Goal: Information Seeking & Learning: Learn about a topic

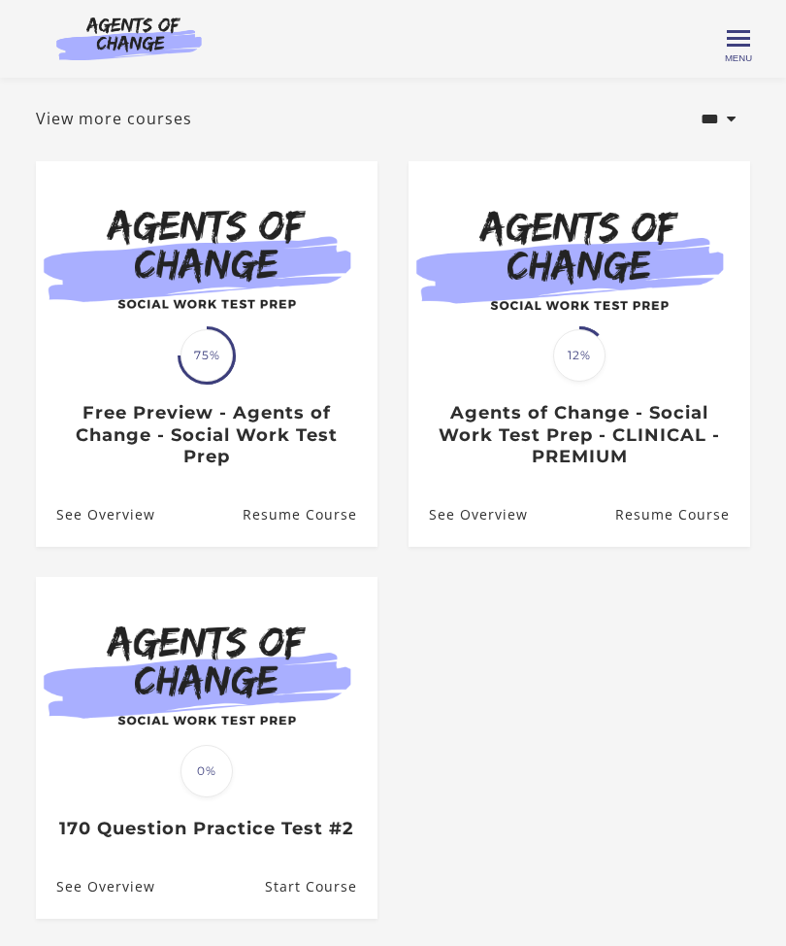
scroll to position [73, 0]
click at [585, 377] on span "12%" at bounding box center [579, 356] width 52 height 52
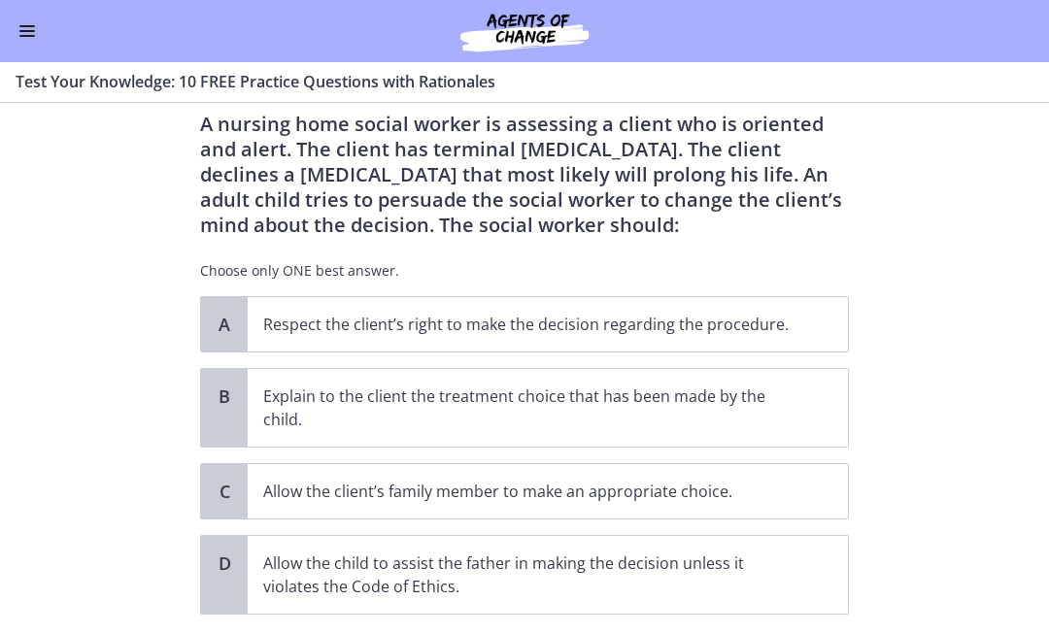
scroll to position [57, 0]
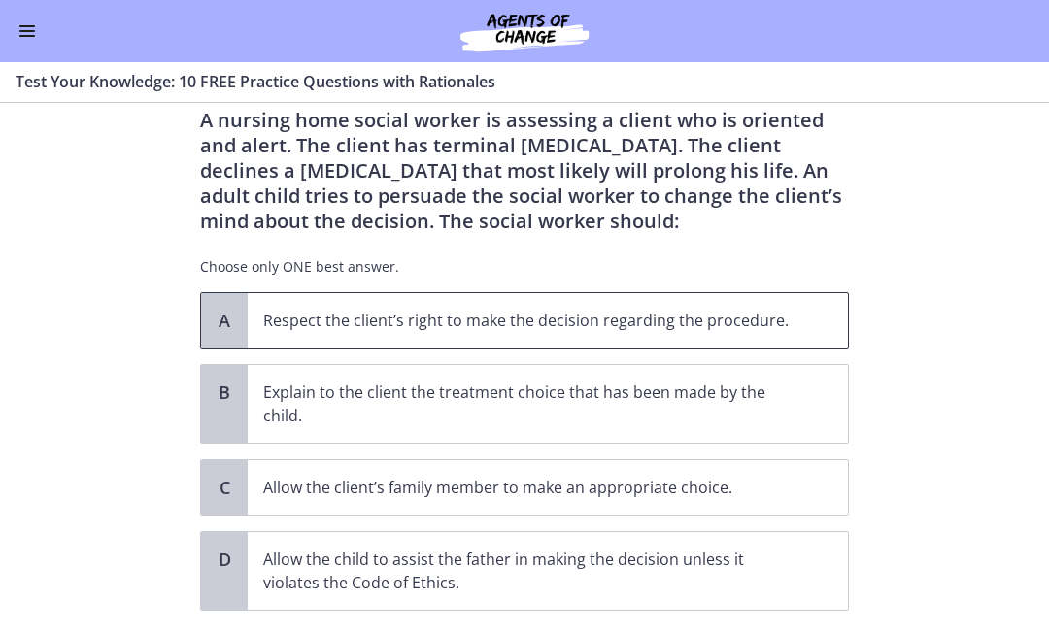
click at [666, 313] on p "Respect the client’s right to make the decision regarding the procedure." at bounding box center [528, 320] width 530 height 23
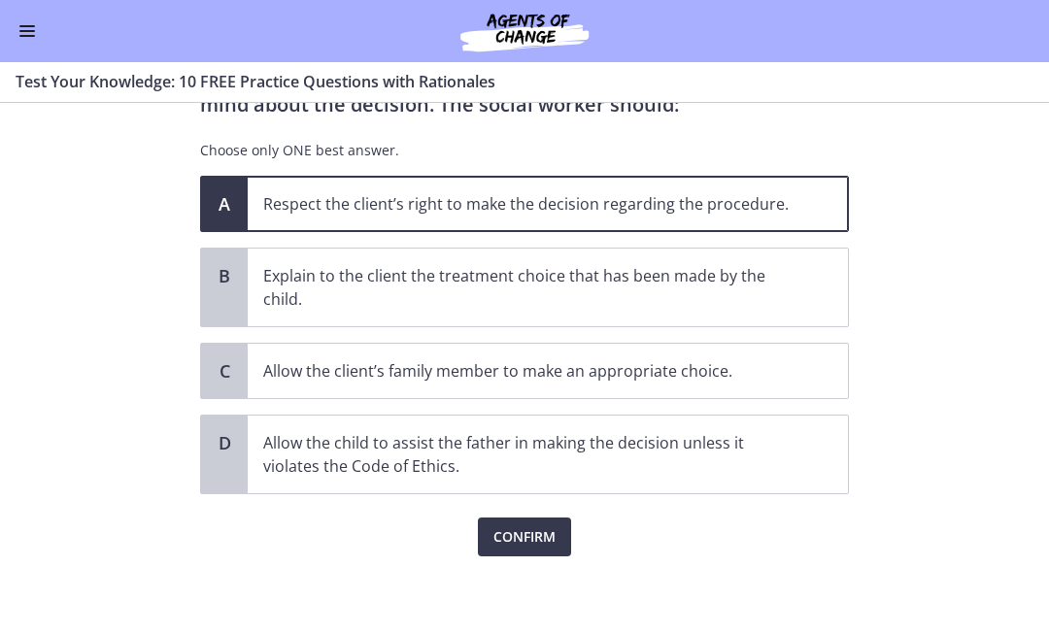
click at [516, 546] on span "Confirm" at bounding box center [524, 536] width 62 height 23
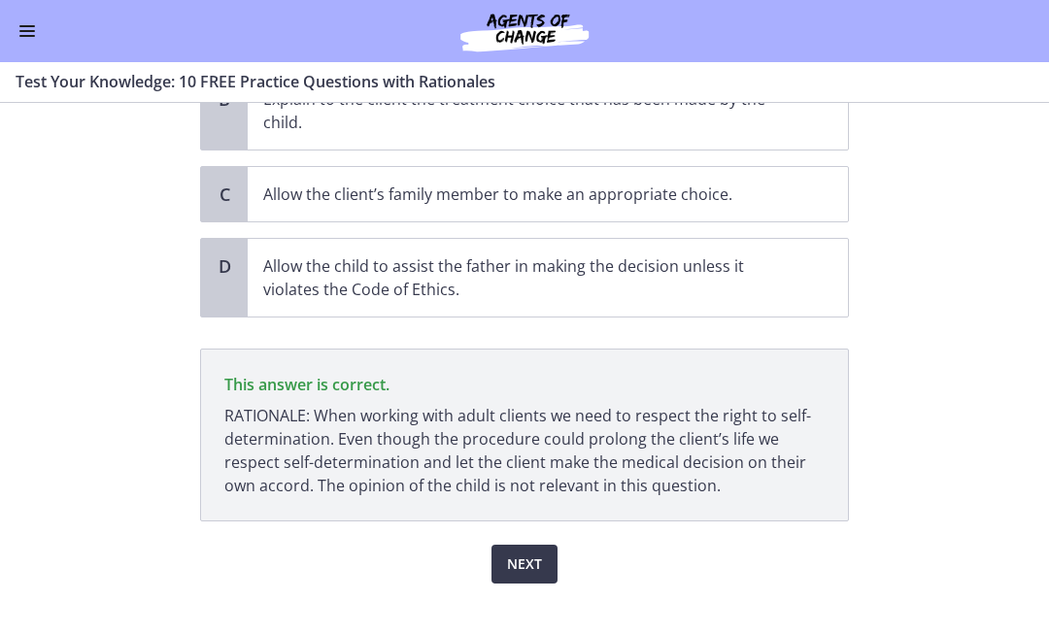
scroll to position [378, 0]
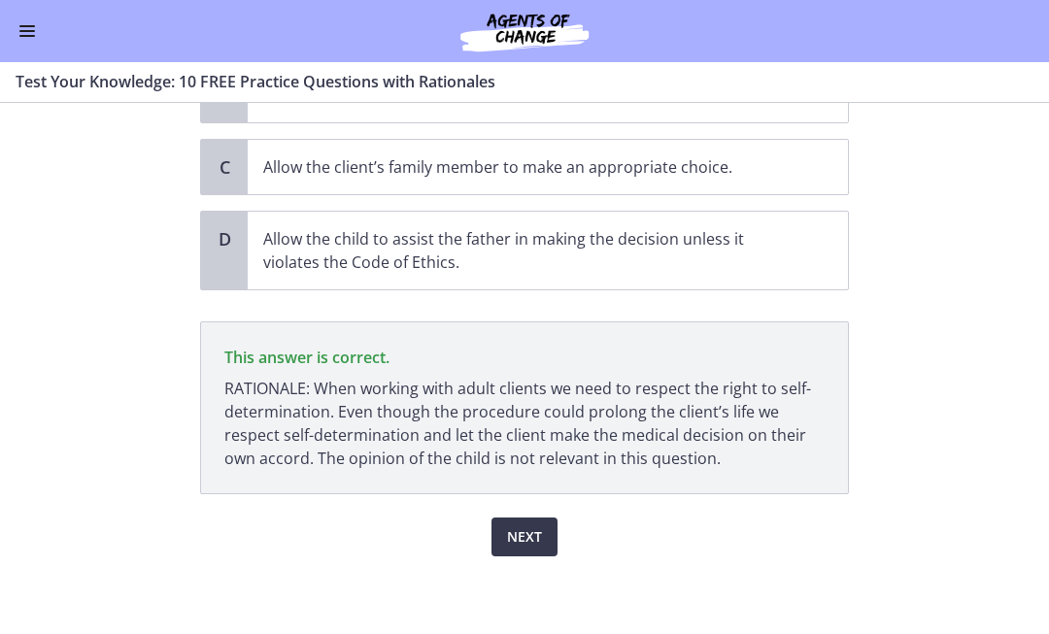
click at [532, 528] on span "Next" at bounding box center [524, 536] width 35 height 23
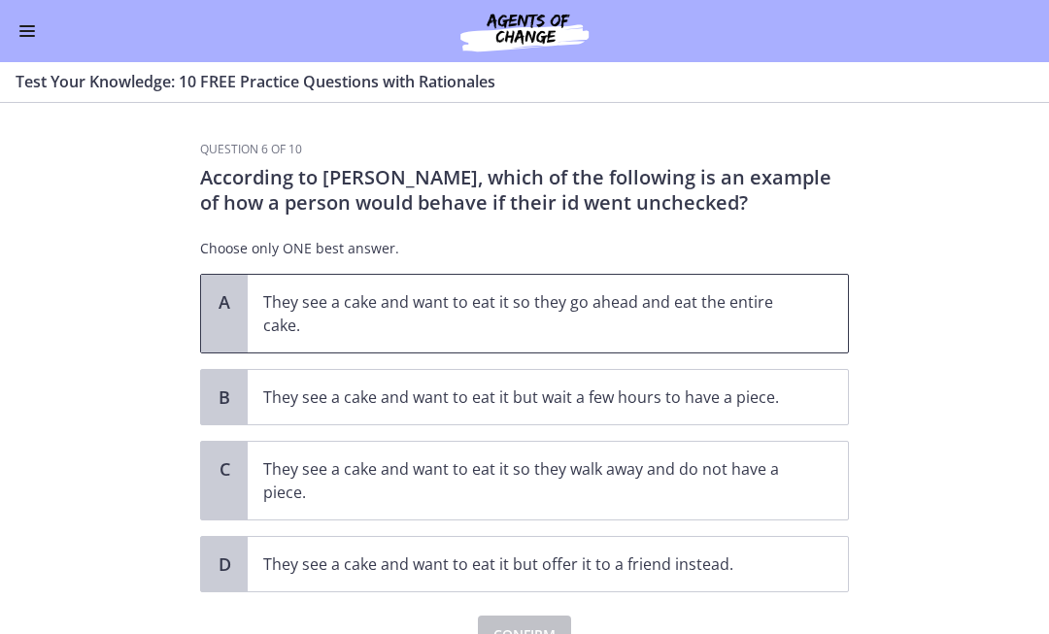
click at [455, 304] on p "They see a cake and want to eat it so they go ahead and eat the entire cake." at bounding box center [528, 313] width 530 height 47
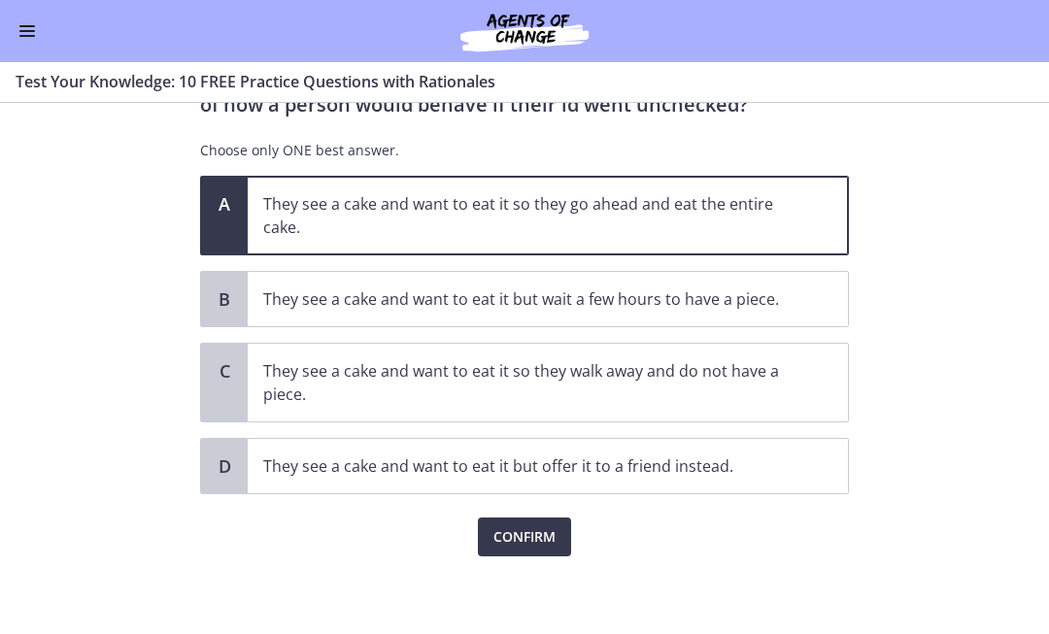
scroll to position [98, 0]
click at [546, 537] on span "Confirm" at bounding box center [524, 536] width 62 height 23
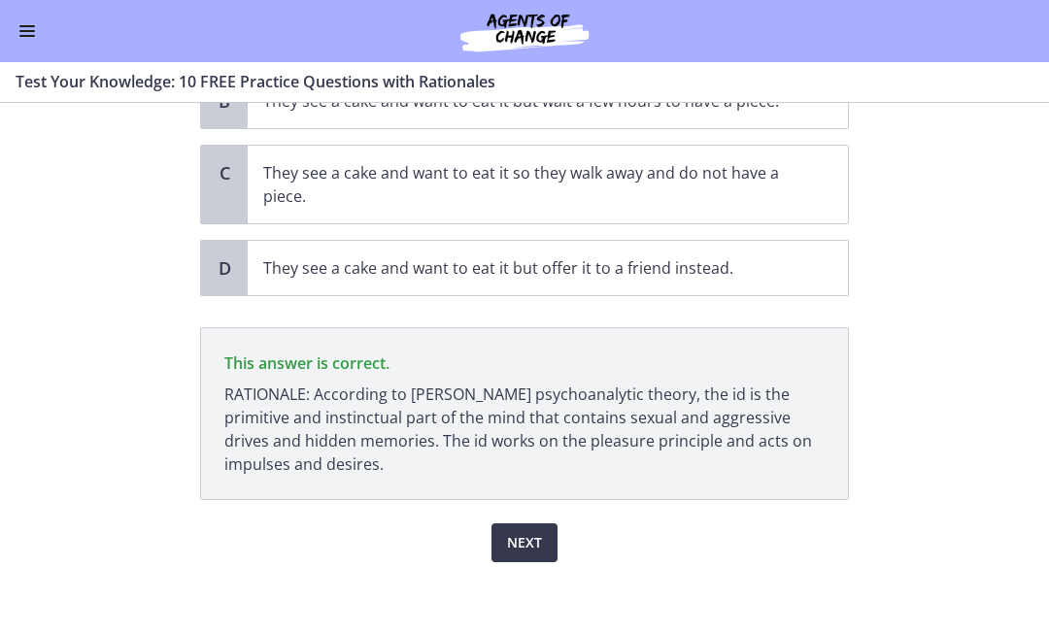
scroll to position [302, 0]
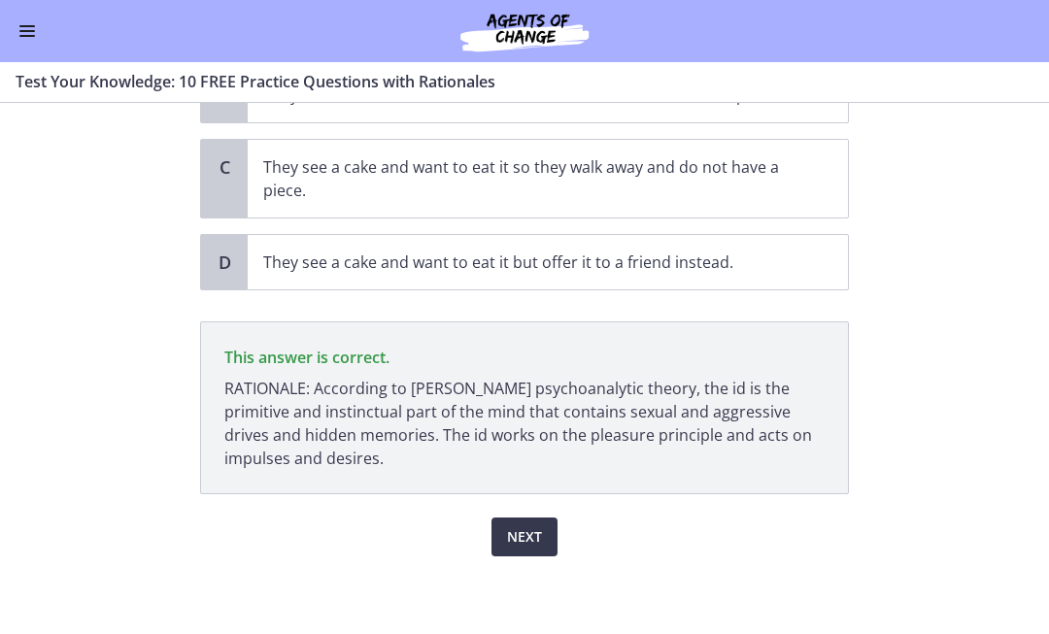
click at [536, 332] on div "Question 6 of 10 According to [PERSON_NAME], which of the following is an examp…" at bounding box center [524, 86] width 680 height 492
click at [530, 535] on span "Next" at bounding box center [524, 536] width 35 height 23
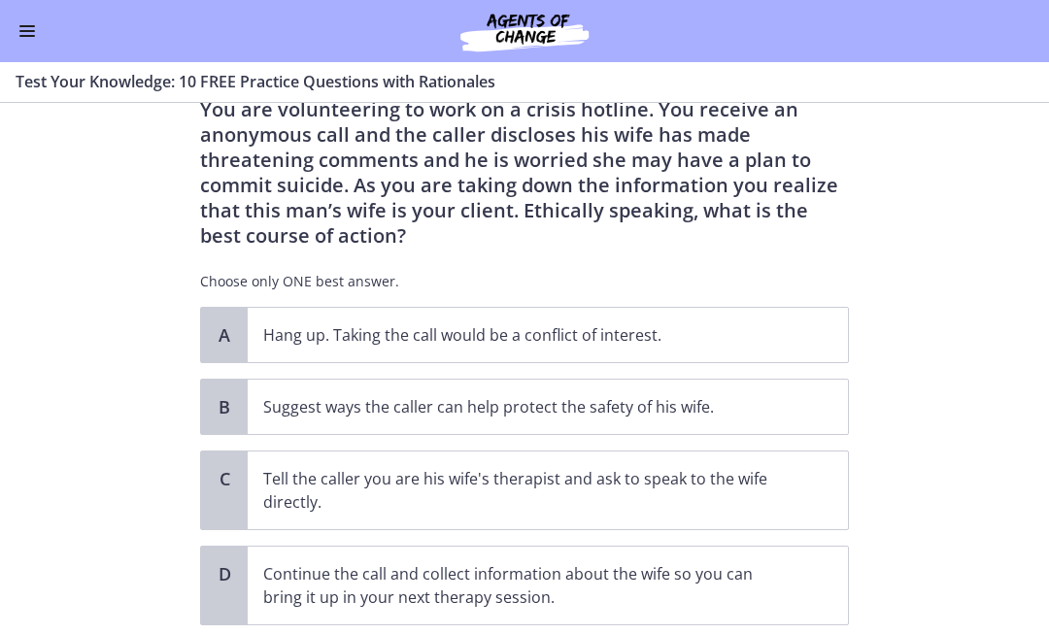
scroll to position [70, 0]
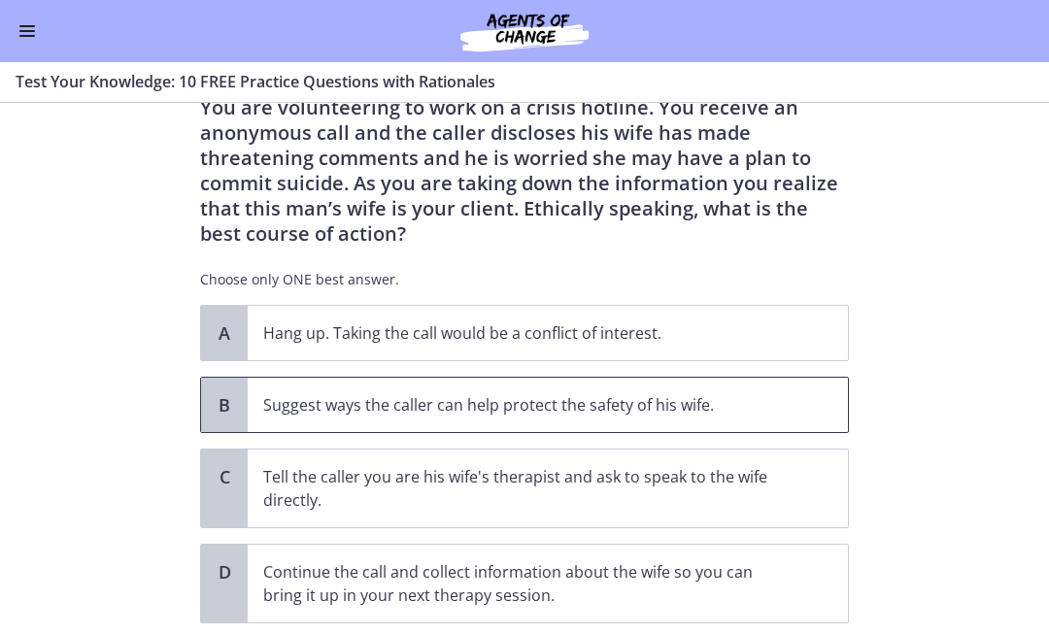
click at [581, 407] on p "Suggest ways the caller can help protect the safety of his wife." at bounding box center [528, 404] width 530 height 23
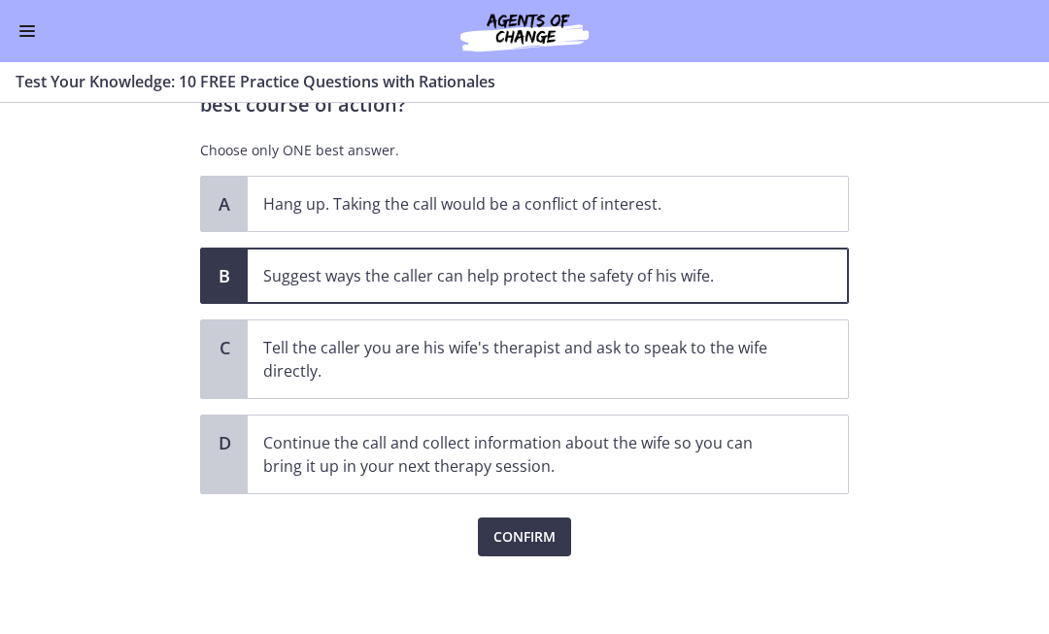
click at [518, 551] on button "Confirm" at bounding box center [524, 536] width 93 height 39
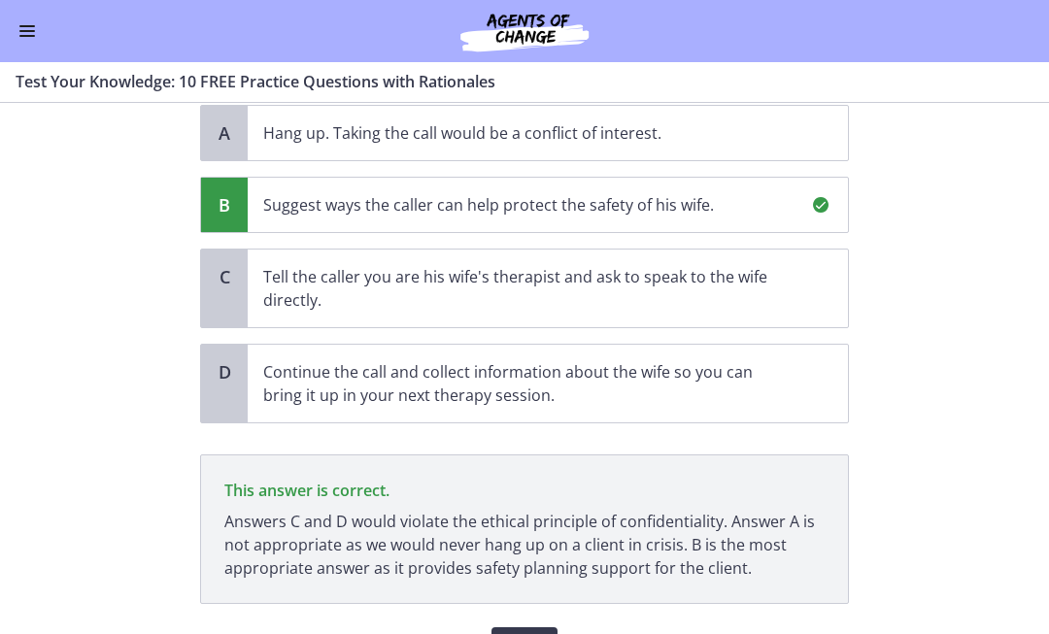
scroll to position [380, 0]
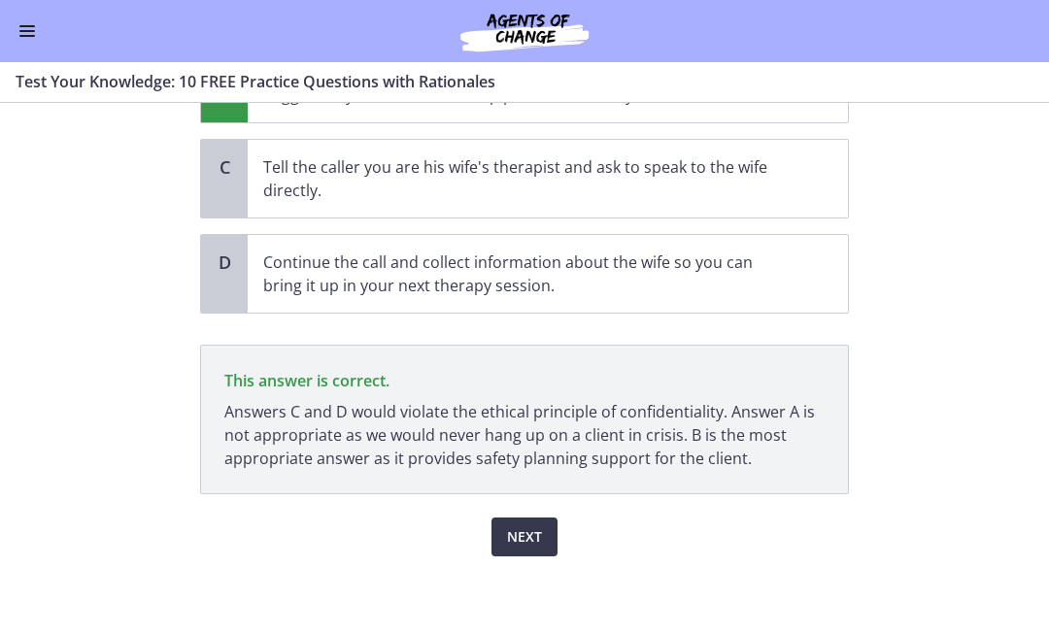
click at [531, 548] on span "Next" at bounding box center [524, 536] width 35 height 23
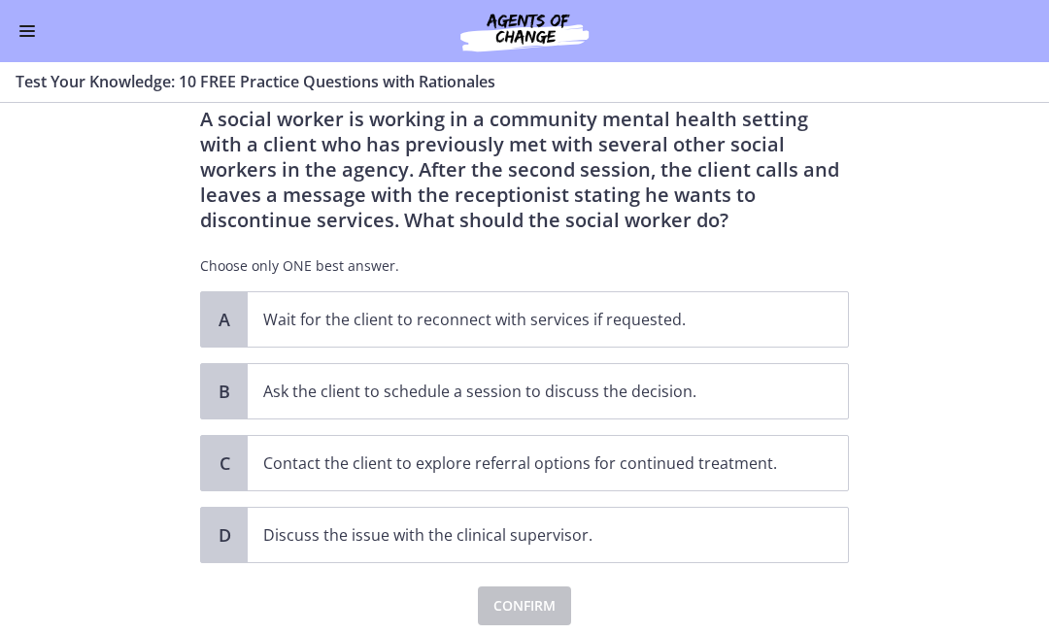
scroll to position [59, 0]
click at [783, 386] on p "Ask the client to schedule a session to discuss the decision." at bounding box center [528, 390] width 530 height 23
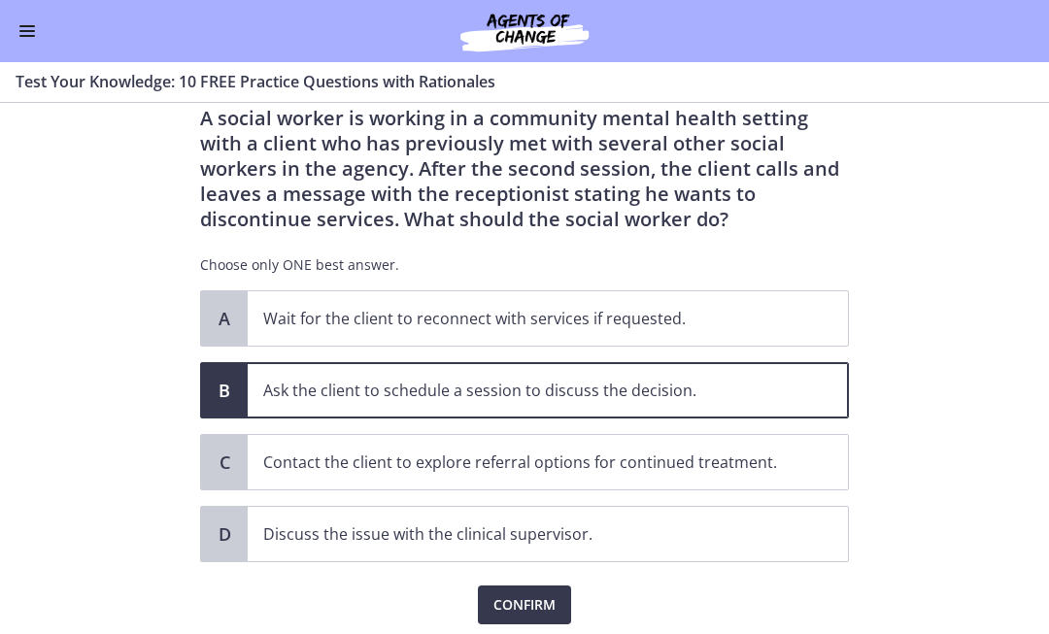
click at [534, 622] on button "Confirm" at bounding box center [524, 604] width 93 height 39
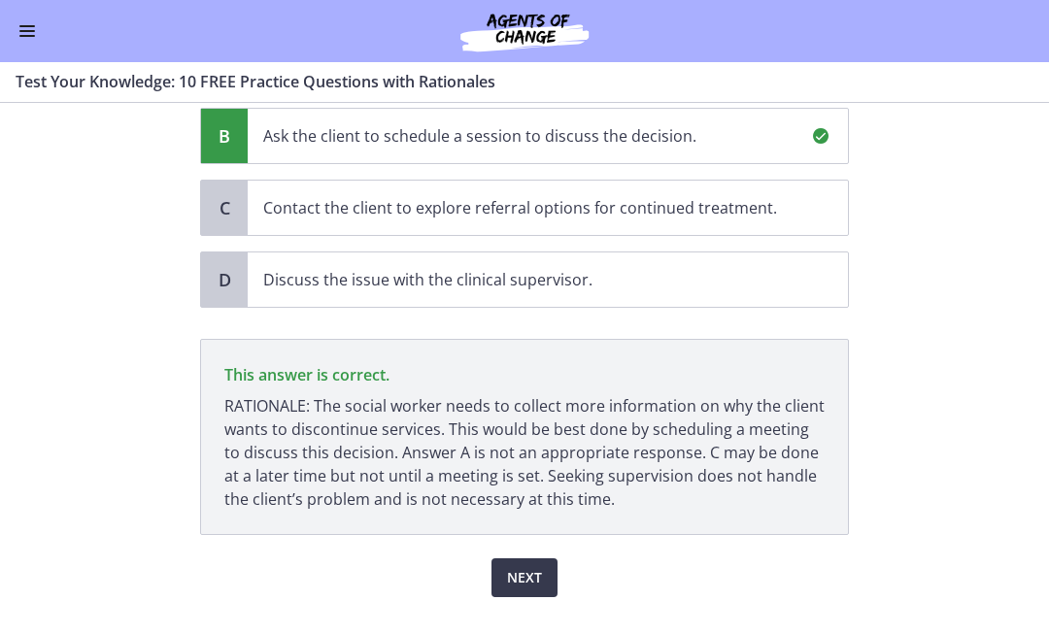
scroll to position [354, 0]
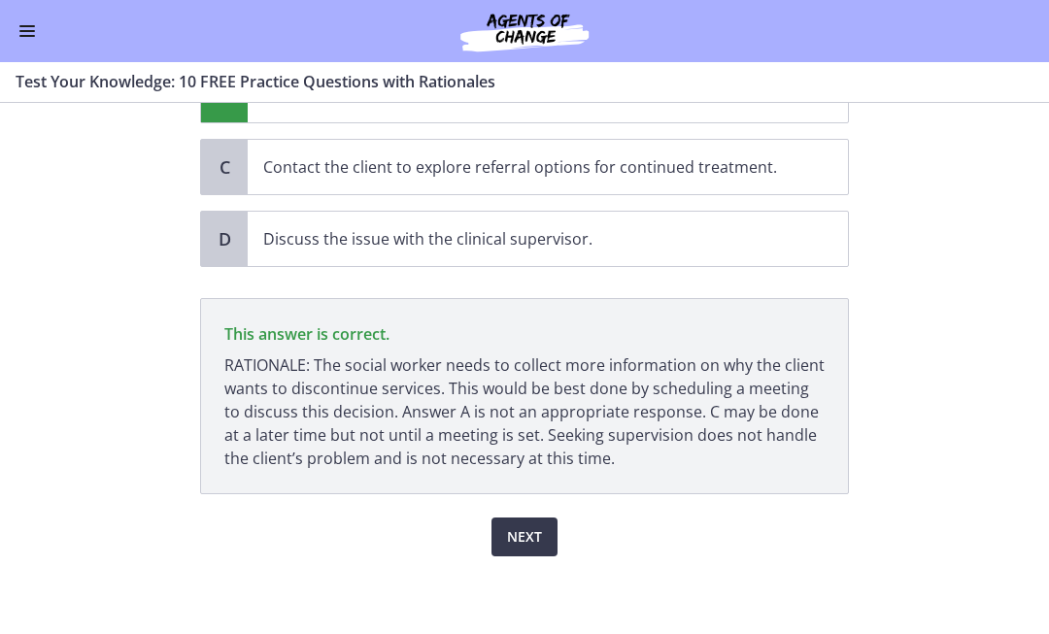
click at [532, 535] on span "Next" at bounding box center [524, 536] width 35 height 23
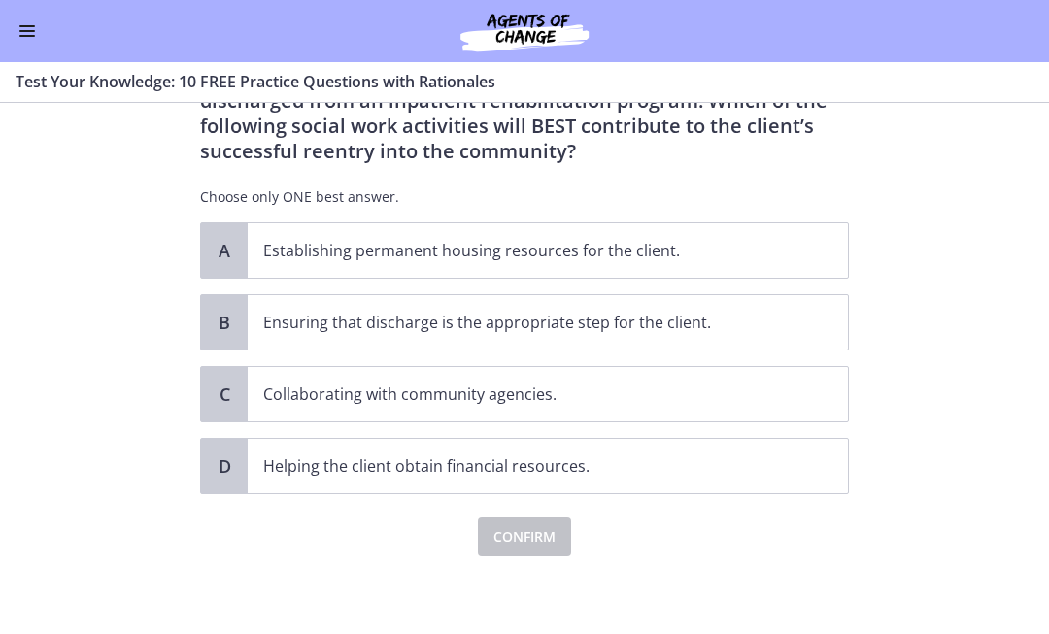
scroll to position [102, 0]
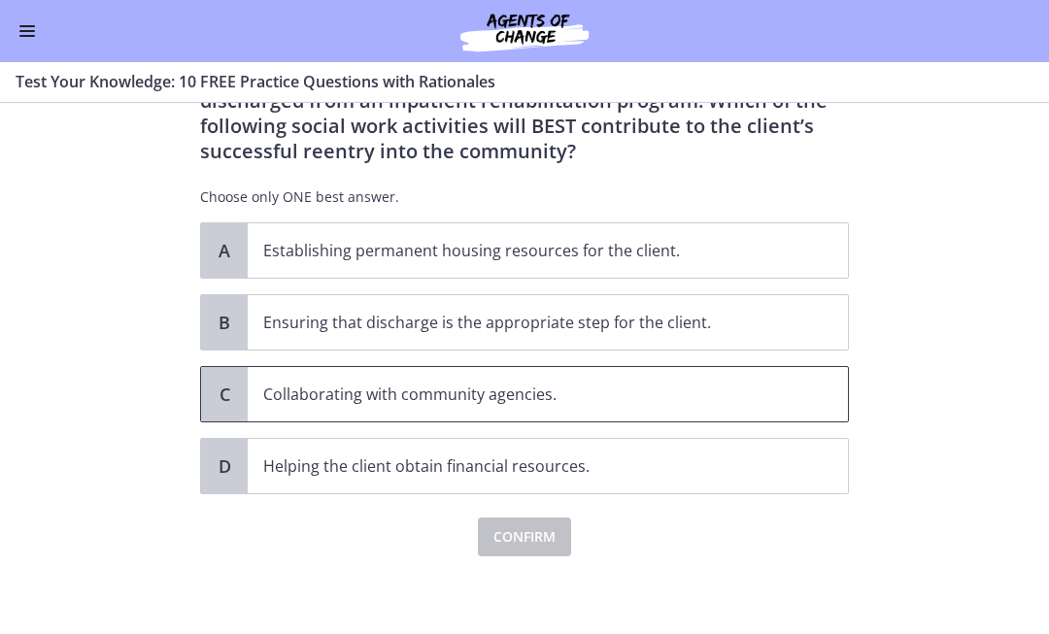
click at [230, 403] on span "C" at bounding box center [224, 394] width 23 height 23
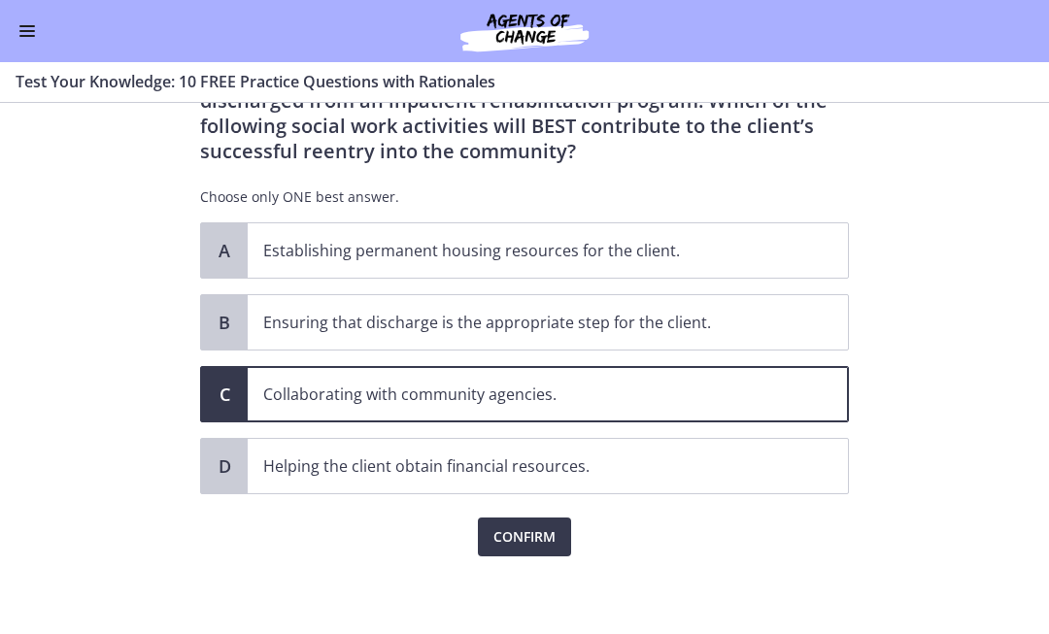
click at [535, 551] on button "Confirm" at bounding box center [524, 536] width 93 height 39
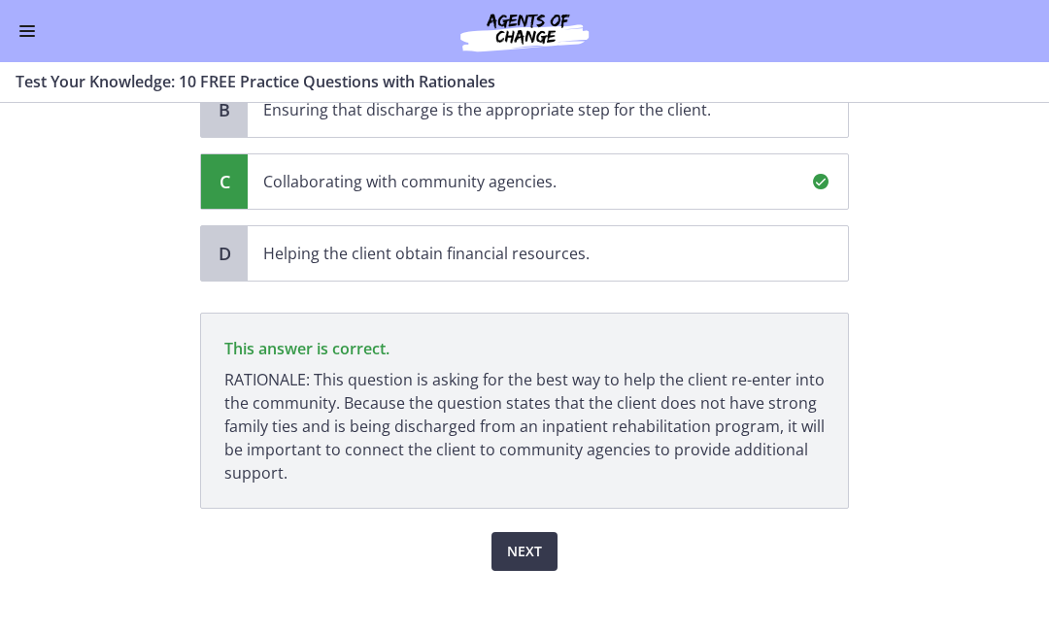
scroll to position [313, 0]
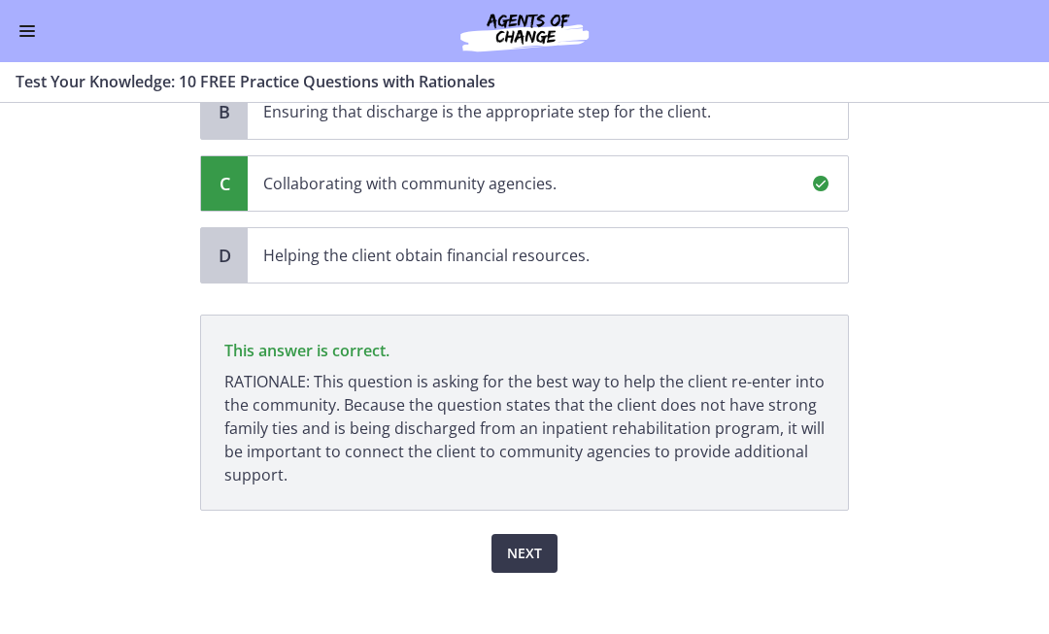
click at [543, 562] on button "Next" at bounding box center [524, 553] width 66 height 39
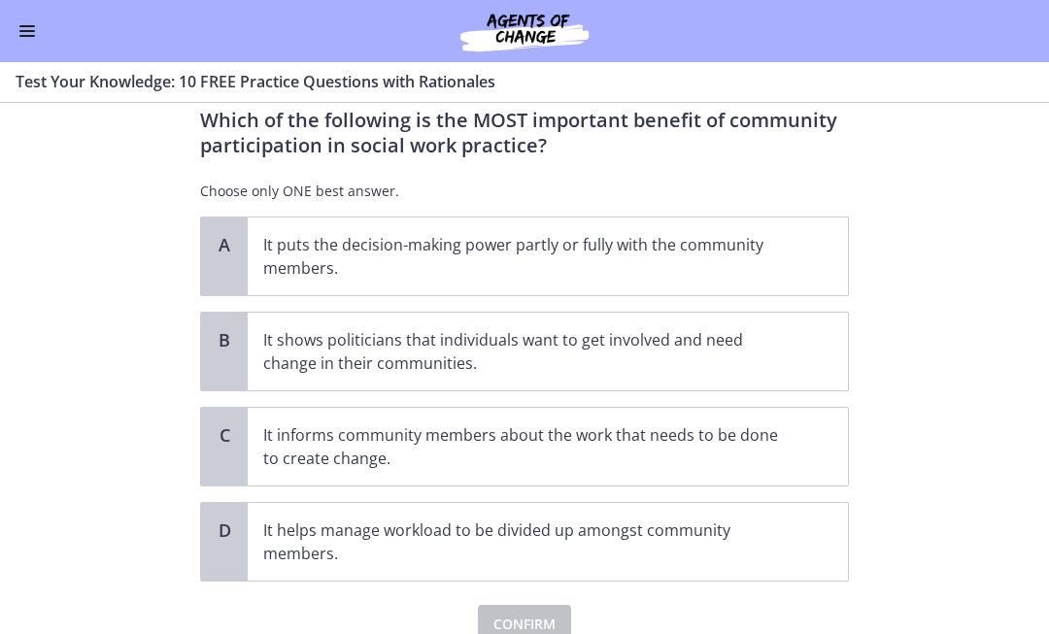
scroll to position [54, 0]
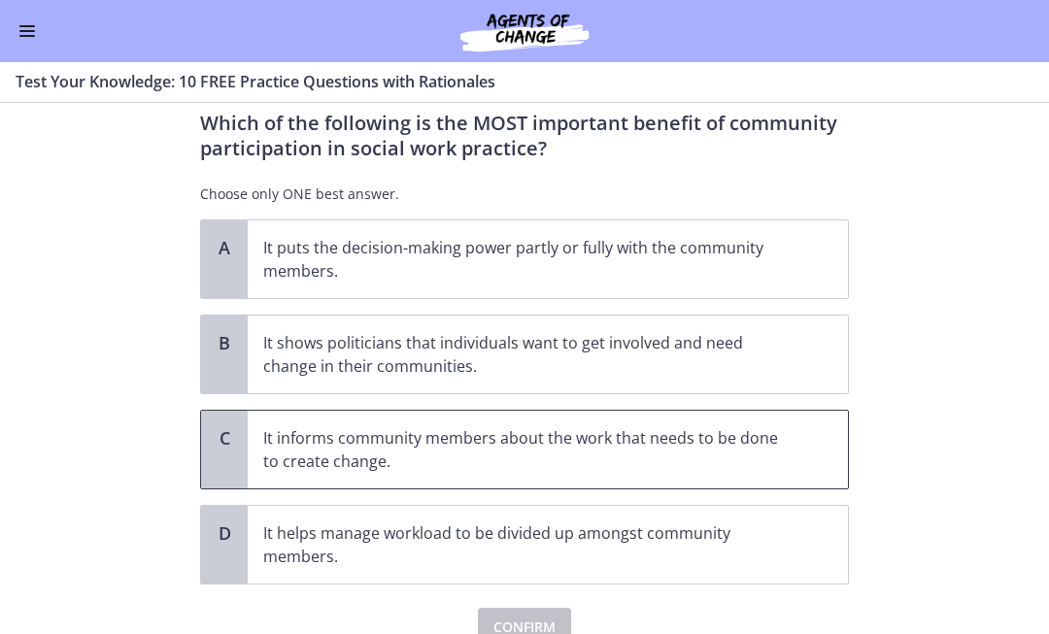
click at [785, 442] on span "It informs community members about the work that needs to be done to create cha…" at bounding box center [548, 450] width 600 height 78
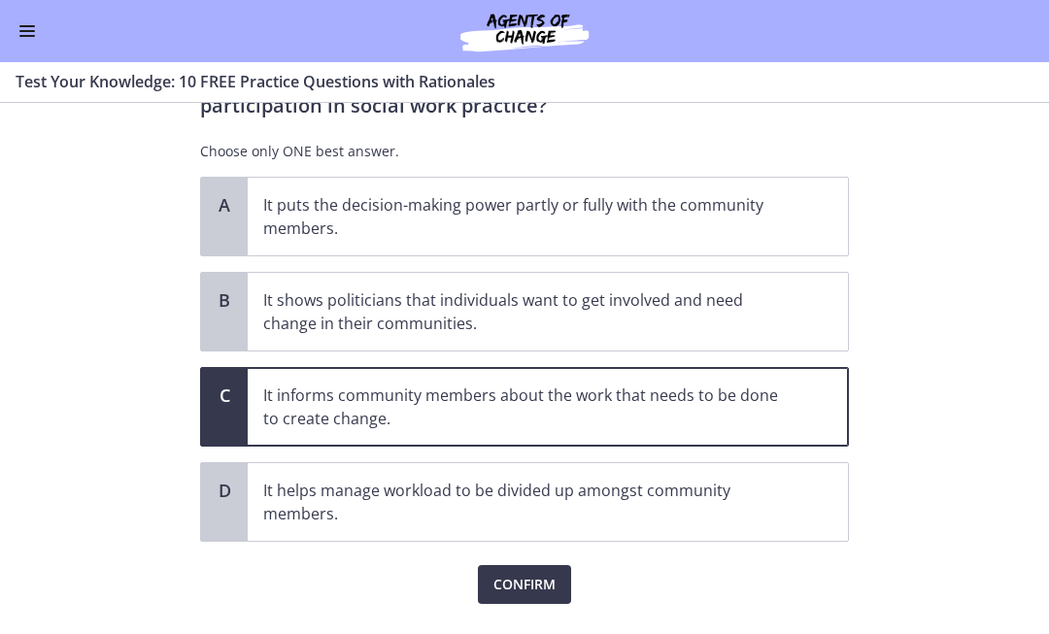
scroll to position [103, 0]
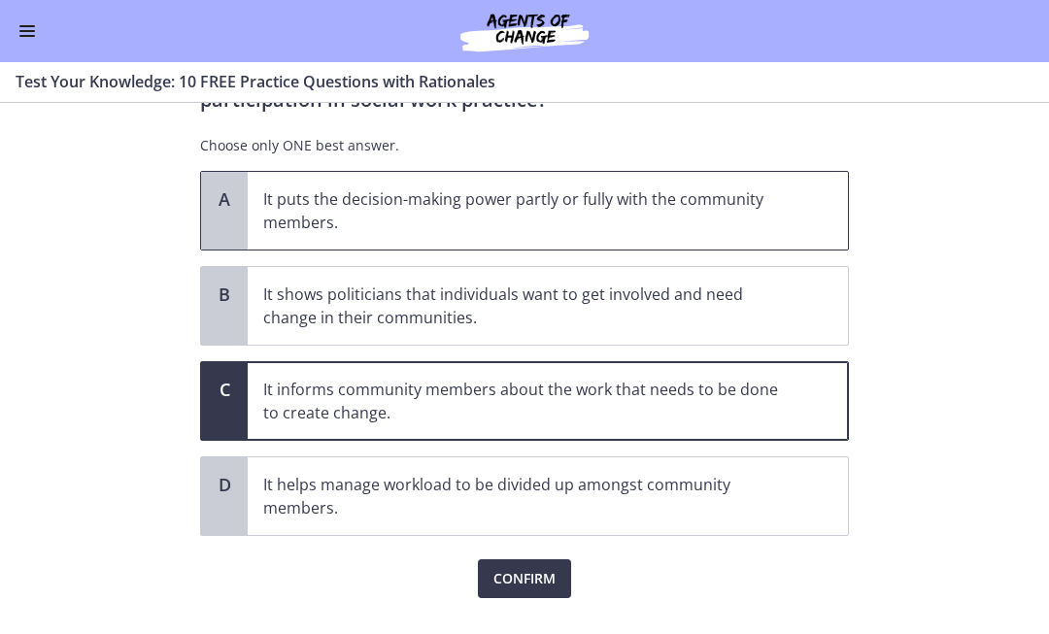
click at [785, 220] on span "It puts the decision-making power partly or fully with the community members." at bounding box center [548, 211] width 600 height 78
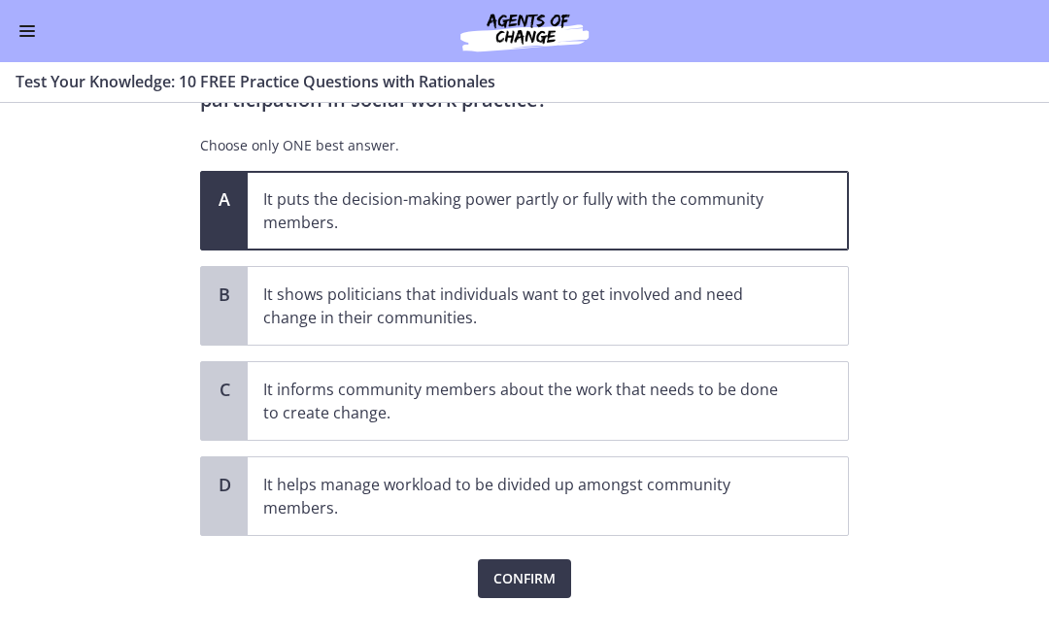
click at [539, 591] on button "Confirm" at bounding box center [524, 578] width 93 height 39
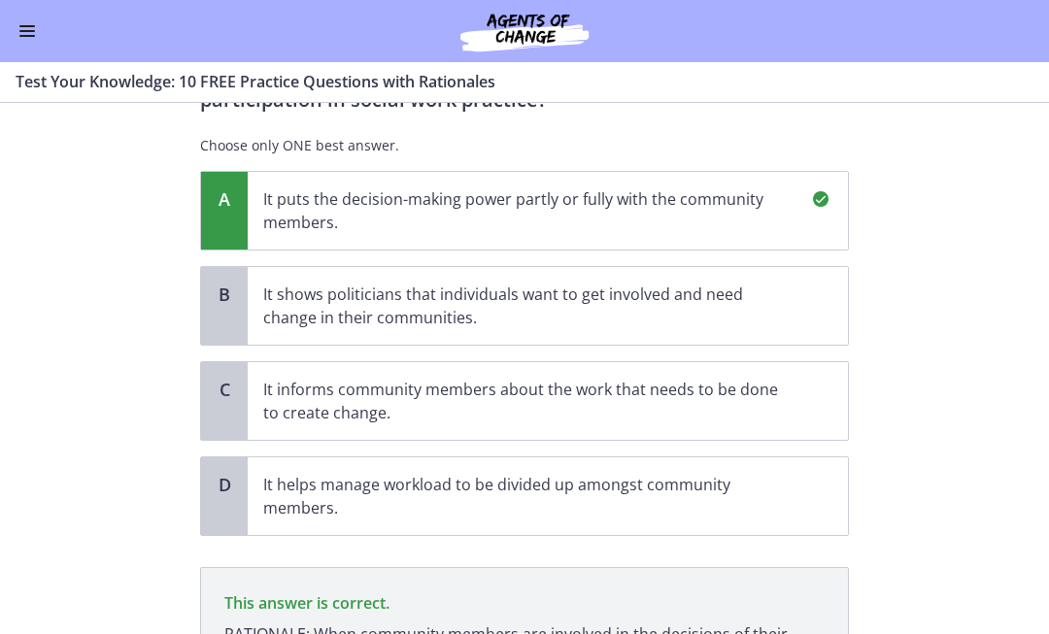
scroll to position [349, 0]
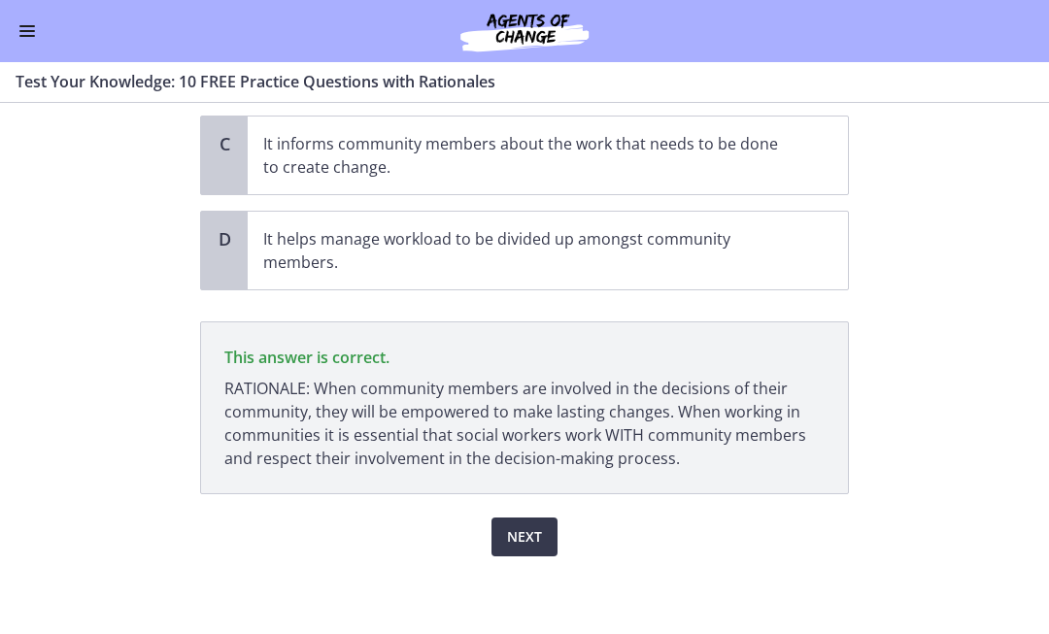
click at [533, 540] on span "Next" at bounding box center [524, 536] width 35 height 23
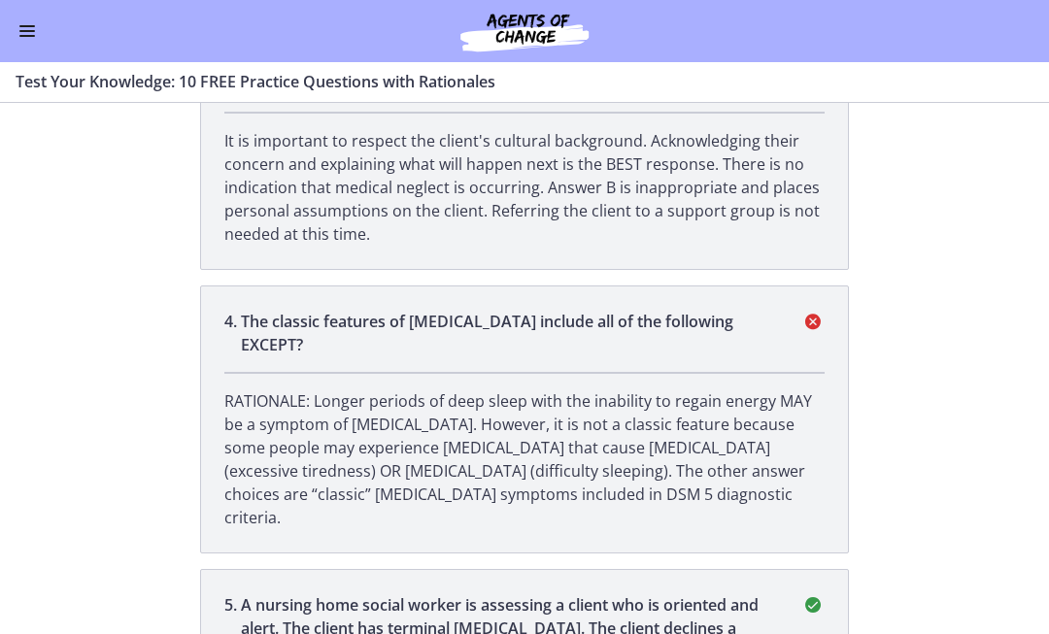
scroll to position [1298, 0]
click at [783, 388] on p "RATIONALE: Longer periods of deep sleep with the inability to regain energy MAY…" at bounding box center [524, 458] width 600 height 140
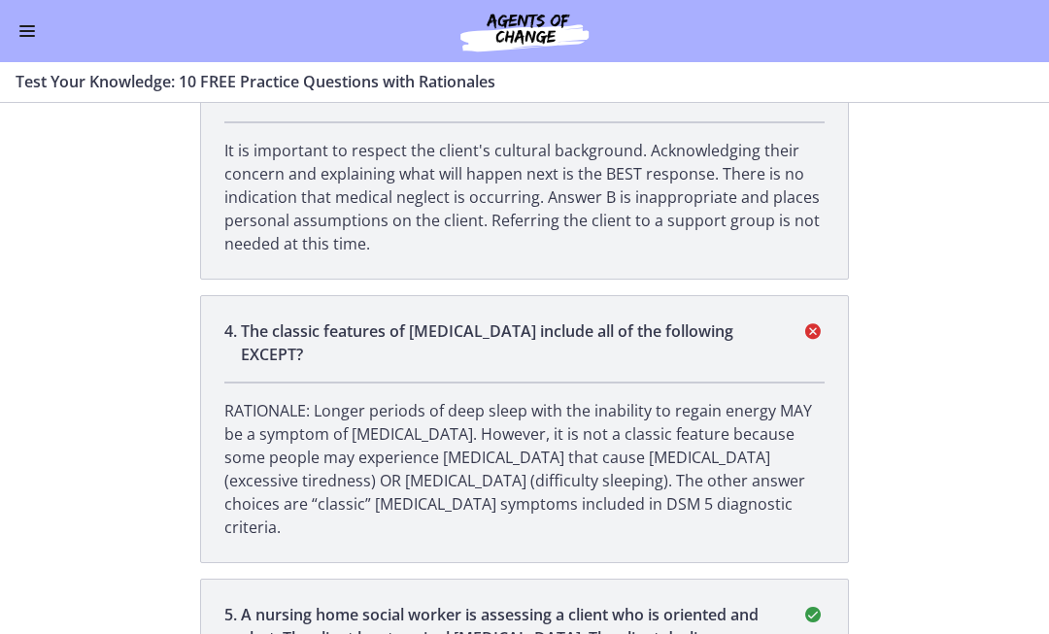
scroll to position [1288, 0]
